Goal: Contribute content

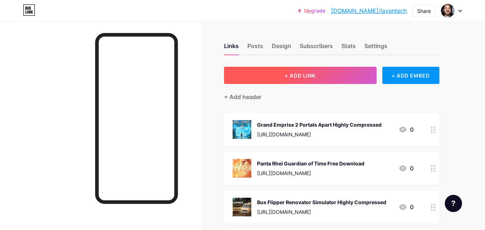
click at [289, 78] on span "+ ADD LINK" at bounding box center [300, 76] width 31 height 6
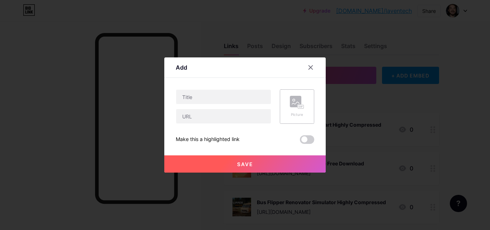
click at [300, 104] on rect at bounding box center [295, 101] width 11 height 11
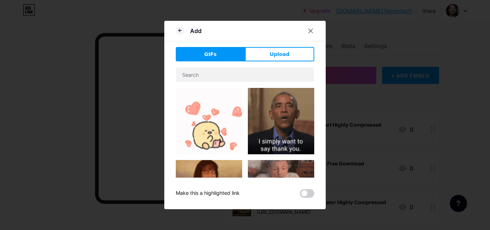
click at [265, 62] on div "GIFs Upload Content YouTube Play YouTube video without leaving your page. ADD V…" at bounding box center [245, 122] width 139 height 151
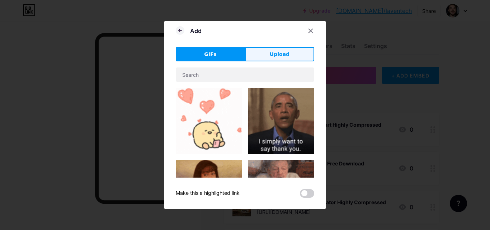
click at [268, 56] on button "Upload" at bounding box center [279, 54] width 69 height 14
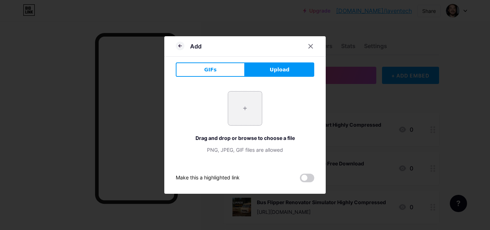
click at [260, 119] on input "file" at bounding box center [245, 109] width 34 height 34
type input "C:\fakepath\header_alt_assets_2_4_11zon.jpg"
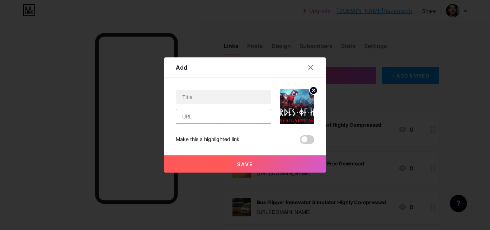
click at [252, 117] on input "text" at bounding box center [223, 116] width 95 height 14
paste input "[URL][DOMAIN_NAME]"
type input "[URL][DOMAIN_NAME]"
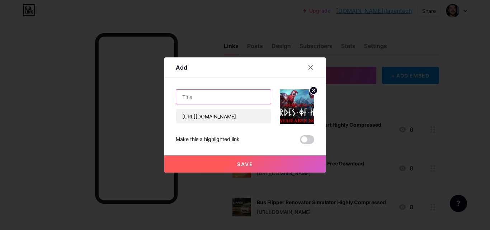
click at [238, 98] on input "text" at bounding box center [223, 97] width 95 height 14
paste input "Jotunnslayer Hordes of Hel Free Download"
type input "Jotunnslayer Hordes of Hel Free Download"
click at [255, 159] on button "Save" at bounding box center [245, 163] width 162 height 17
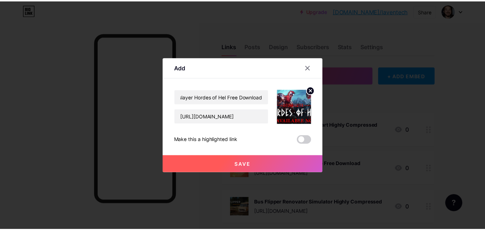
scroll to position [0, 0]
